Goal: Information Seeking & Learning: Learn about a topic

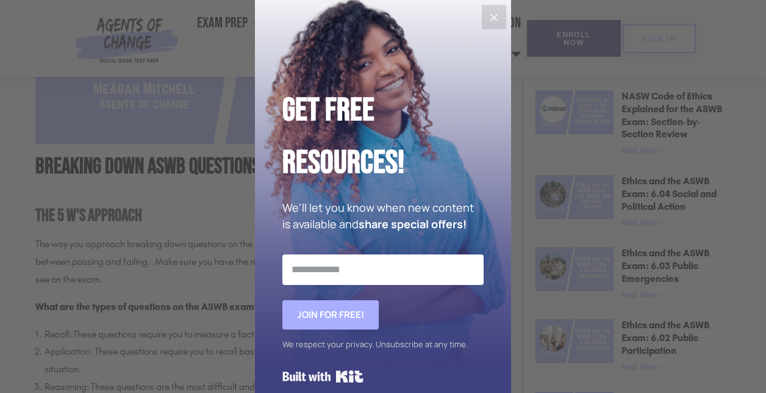
scroll to position [488, 0]
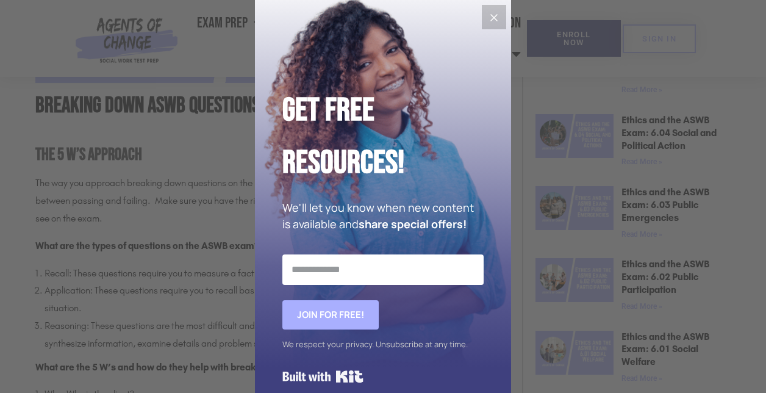
click at [487, 14] on icon "Close" at bounding box center [494, 17] width 15 height 15
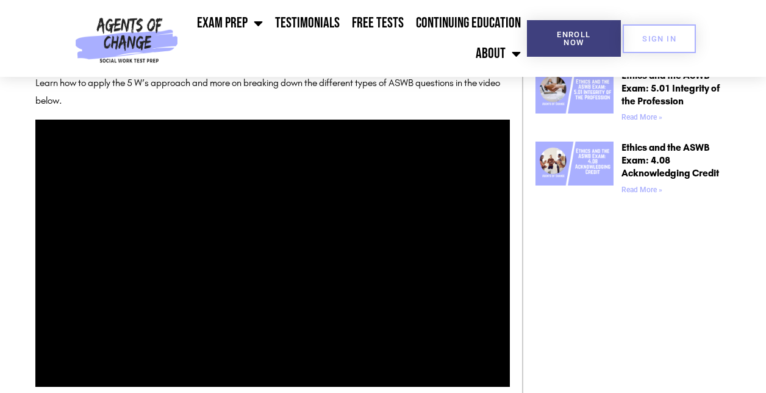
scroll to position [915, 0]
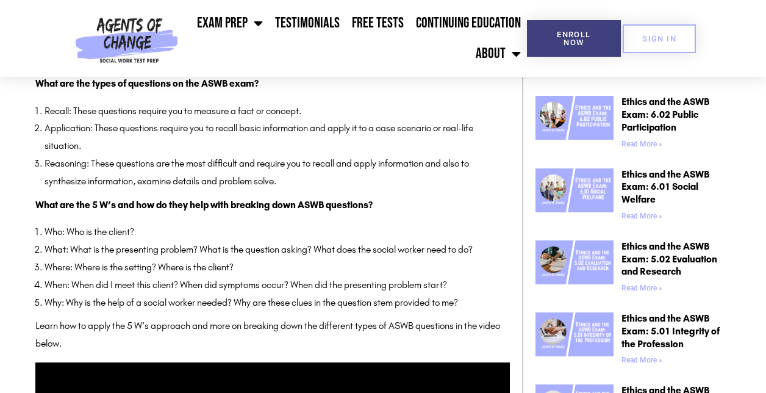
scroll to position [671, 0]
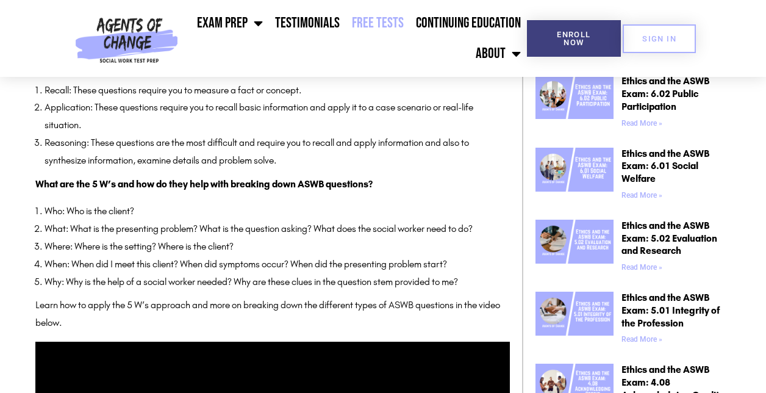
click at [395, 24] on link "Free Tests" at bounding box center [378, 23] width 64 height 31
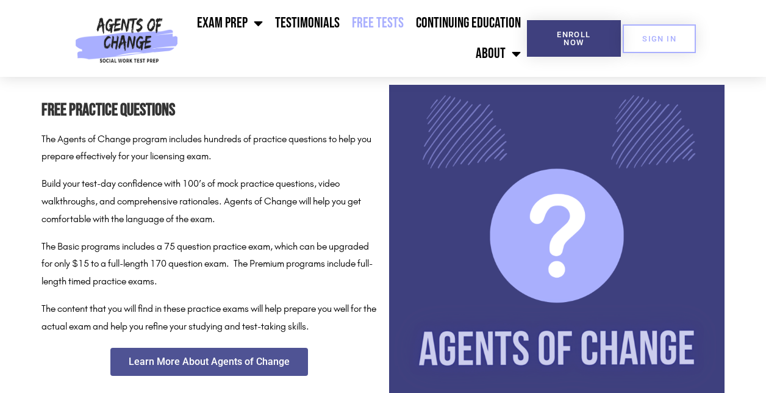
scroll to position [549, 0]
